Goal: Information Seeking & Learning: Learn about a topic

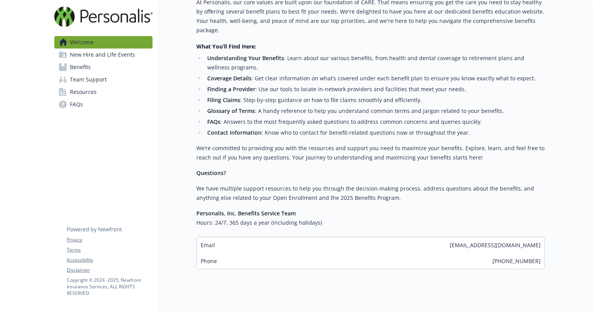
scroll to position [234, 0]
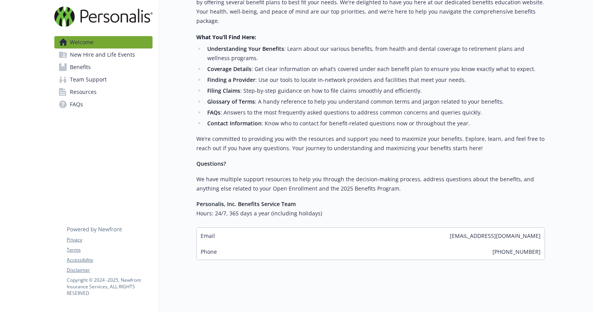
click at [96, 58] on span "New Hire and Life Events" at bounding box center [102, 54] width 65 height 12
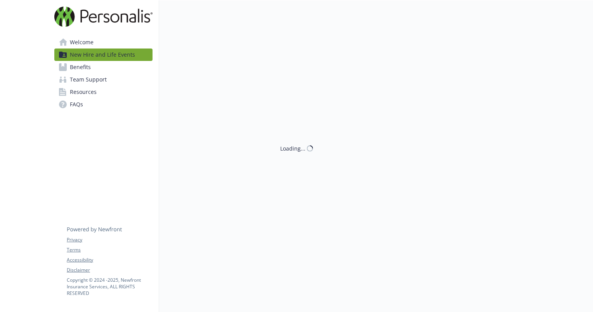
scroll to position [234, 0]
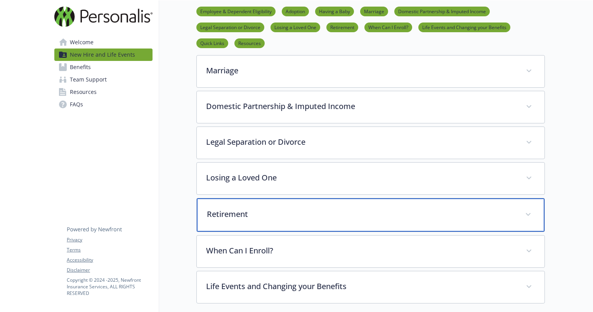
click at [228, 216] on p "Retirement" at bounding box center [361, 214] width 309 height 12
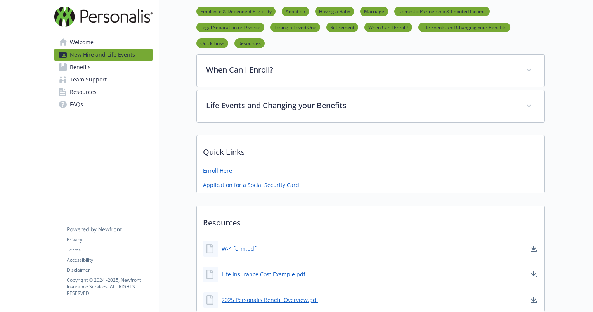
scroll to position [756, 6]
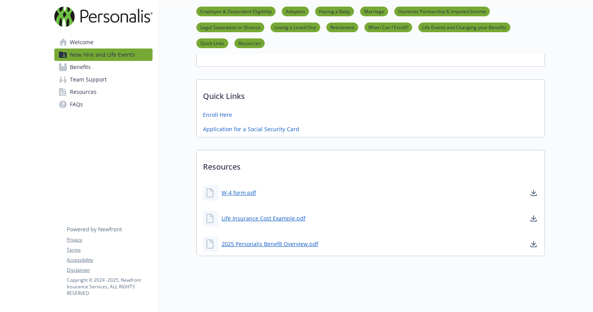
click at [78, 69] on span "Benefits" at bounding box center [80, 67] width 21 height 12
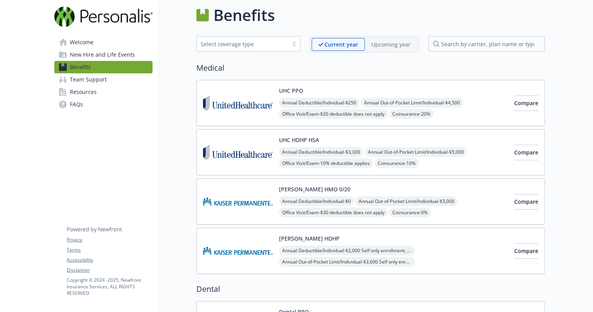
scroll to position [755, 6]
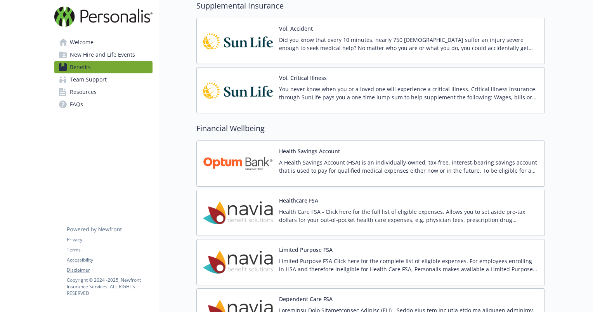
click at [70, 95] on span "Resources" at bounding box center [83, 92] width 27 height 12
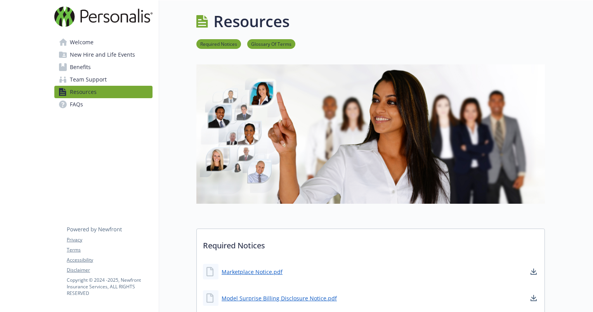
scroll to position [144, 6]
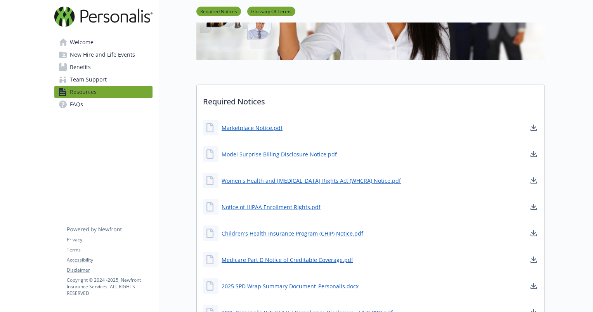
click at [80, 57] on span "New Hire and Life Events" at bounding box center [102, 54] width 65 height 12
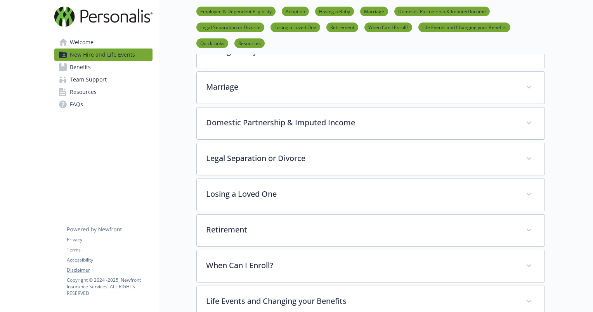
scroll to position [217, 6]
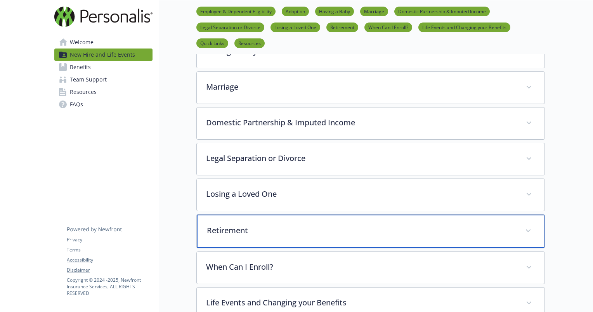
click at [218, 231] on p "Retirement" at bounding box center [361, 231] width 309 height 12
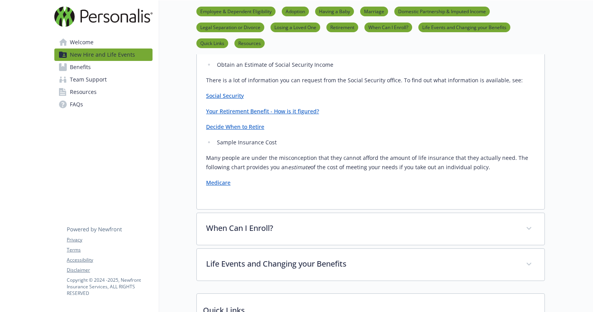
scroll to position [539, 6]
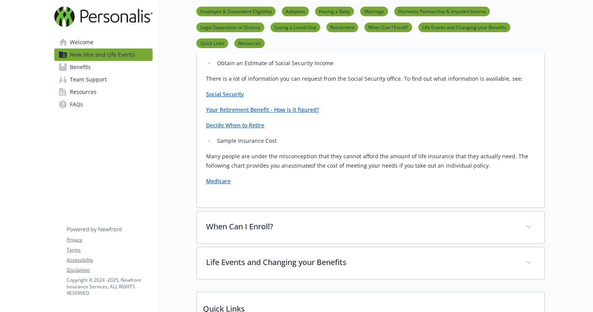
click at [206, 110] on link "Your Retirement Benefit - How is it figured?" at bounding box center [262, 109] width 113 height 7
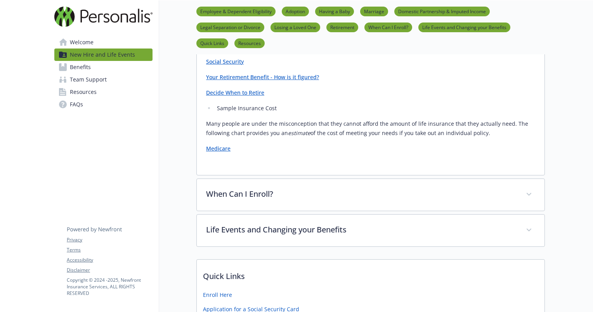
scroll to position [571, 6]
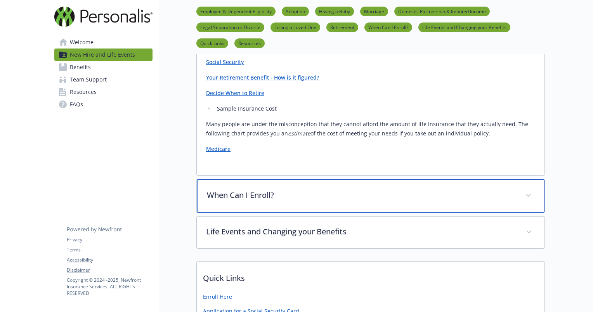
click at [207, 191] on p "When Can I Enroll?" at bounding box center [361, 195] width 309 height 12
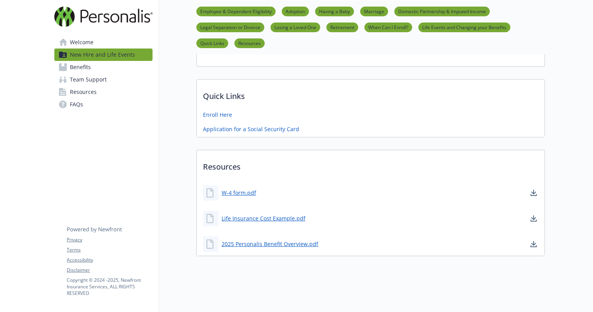
scroll to position [827, 6]
click at [70, 37] on span "Welcome" at bounding box center [82, 42] width 24 height 12
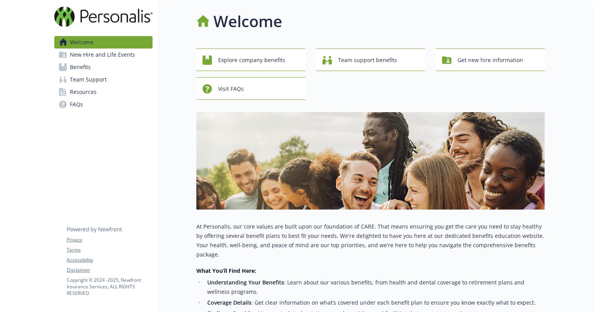
scroll to position [202, 6]
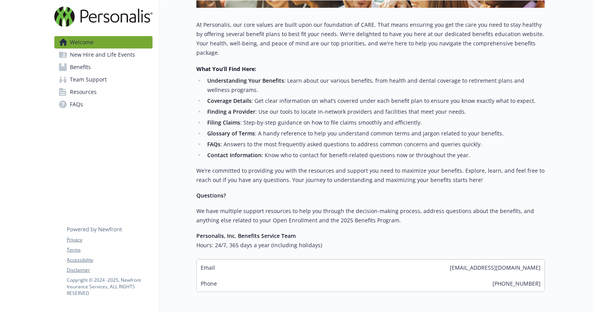
click at [81, 92] on span "Resources" at bounding box center [83, 92] width 27 height 12
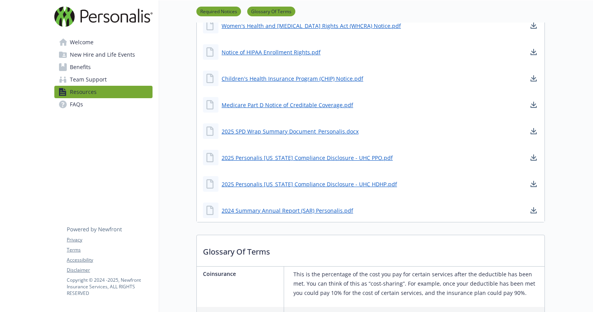
scroll to position [305, 6]
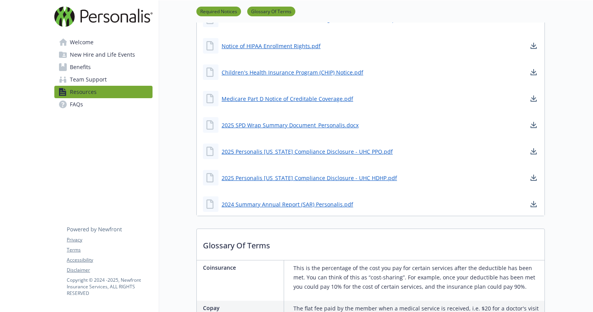
click at [83, 49] on span "New Hire and Life Events" at bounding box center [102, 54] width 65 height 12
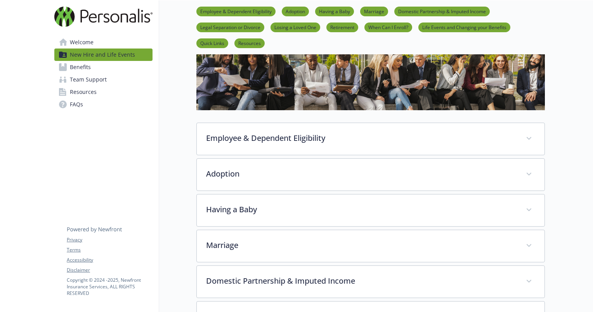
scroll to position [59, 6]
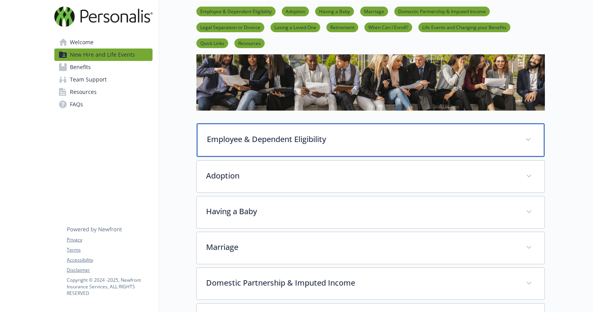
click at [209, 138] on p "Employee & Dependent Eligibility" at bounding box center [361, 139] width 309 height 12
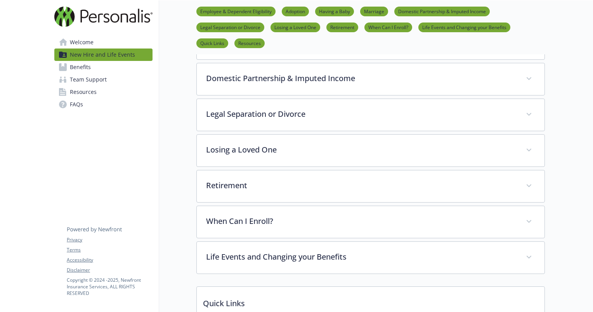
scroll to position [733, 6]
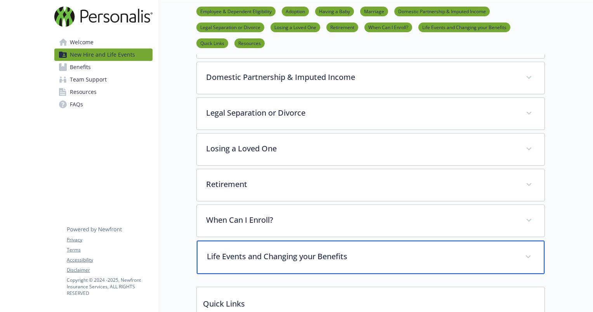
click at [210, 251] on p "Life Events and Changing your Benefits" at bounding box center [361, 257] width 309 height 12
